Goal: Contribute content

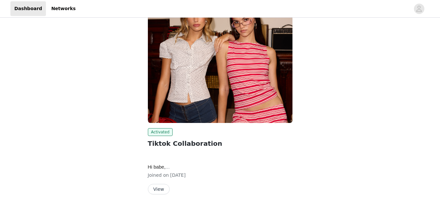
scroll to position [98, 0]
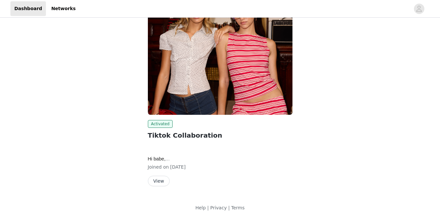
click at [198, 51] on img at bounding box center [220, 60] width 145 height 108
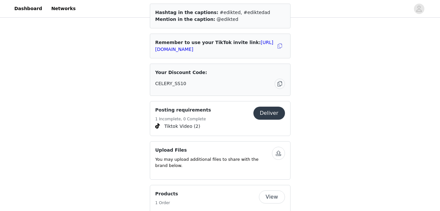
scroll to position [474, 0]
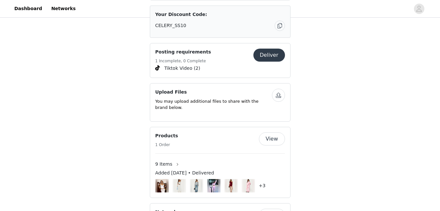
drag, startPoint x: 260, startPoint y: 59, endPoint x: 185, endPoint y: 60, distance: 74.9
click at [185, 60] on div "Posting requirements 1 Incomplete, 0 Complete Deliver" at bounding box center [220, 57] width 130 height 16
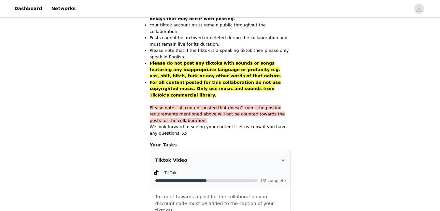
scroll to position [427, 0]
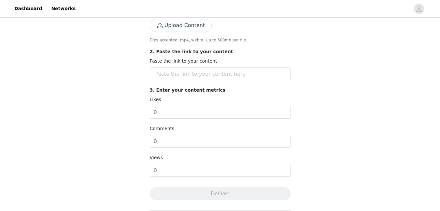
scroll to position [130, 0]
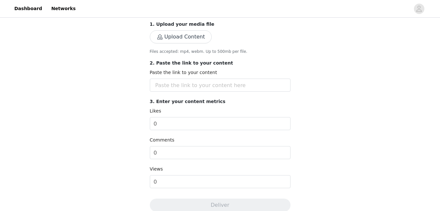
click at [179, 34] on button "Upload Content" at bounding box center [181, 36] width 62 height 13
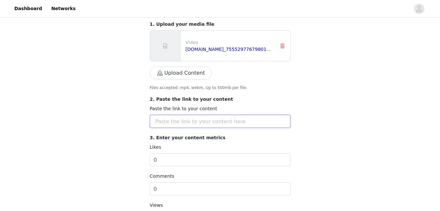
click at [198, 118] on input "text" at bounding box center [220, 121] width 141 height 13
paste input "[URL][DOMAIN_NAME]"
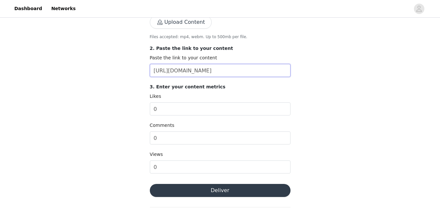
scroll to position [260, 0]
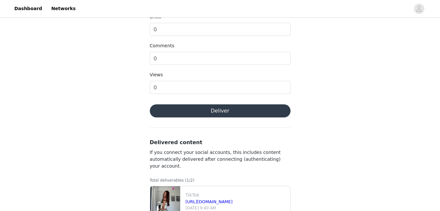
type input "[URL][DOMAIN_NAME]"
click at [225, 120] on section "Back Save time by connecting your TikTok account. This automatically syncs your…" at bounding box center [220, 8] width 156 height 442
click at [226, 115] on button "Deliver" at bounding box center [220, 110] width 141 height 13
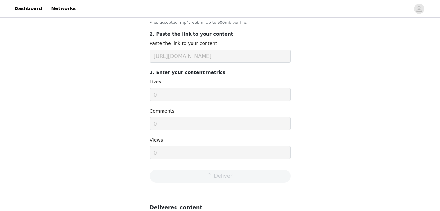
scroll to position [175, 0]
